Goal: Task Accomplishment & Management: Complete application form

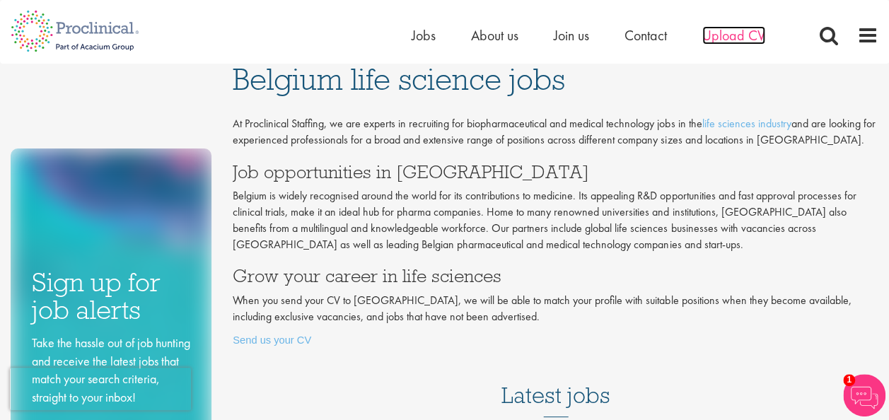
click at [723, 35] on span "Upload CV" at bounding box center [733, 35] width 63 height 18
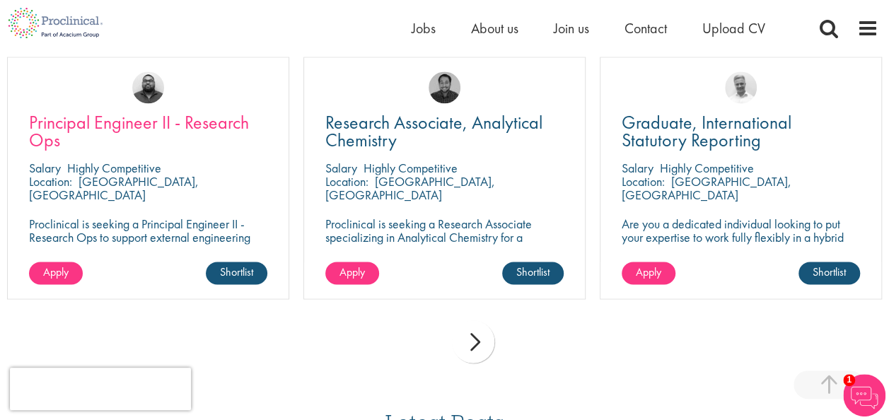
scroll to position [1021, 0]
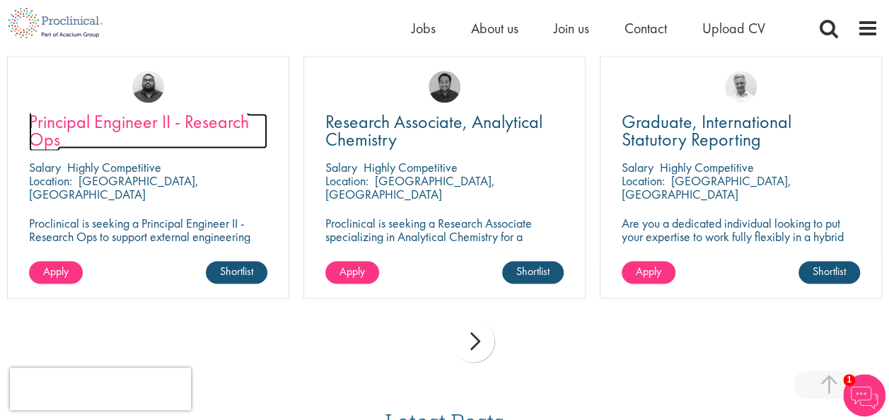
click at [108, 118] on span "Principal Engineer II - Research Ops" at bounding box center [139, 131] width 220 height 42
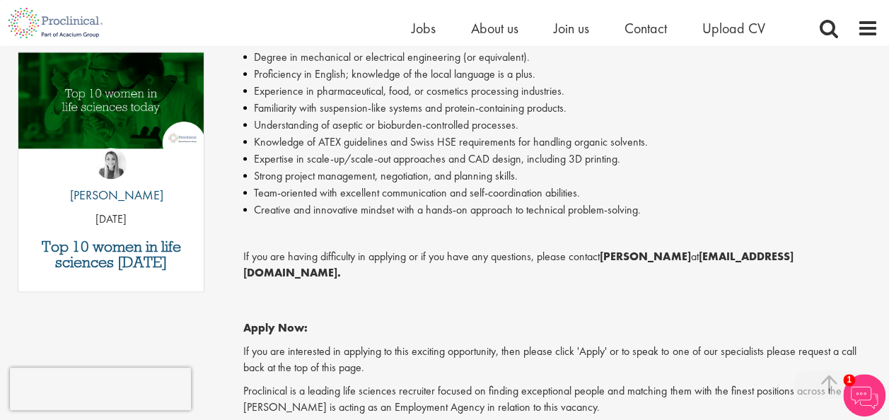
scroll to position [757, 0]
